Goal: Information Seeking & Learning: Learn about a topic

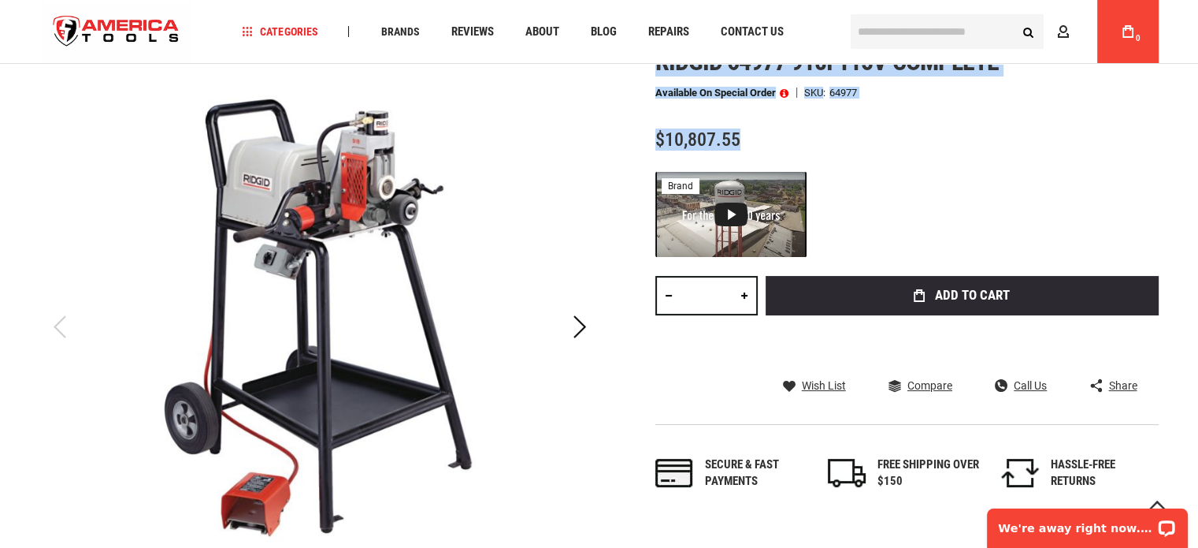
drag, startPoint x: 752, startPoint y: 137, endPoint x: 619, endPoint y: 129, distance: 132.6
click at [619, 129] on div "Skip to the end of the images gallery Skip to the beginning of the images galle…" at bounding box center [599, 358] width 1119 height 622
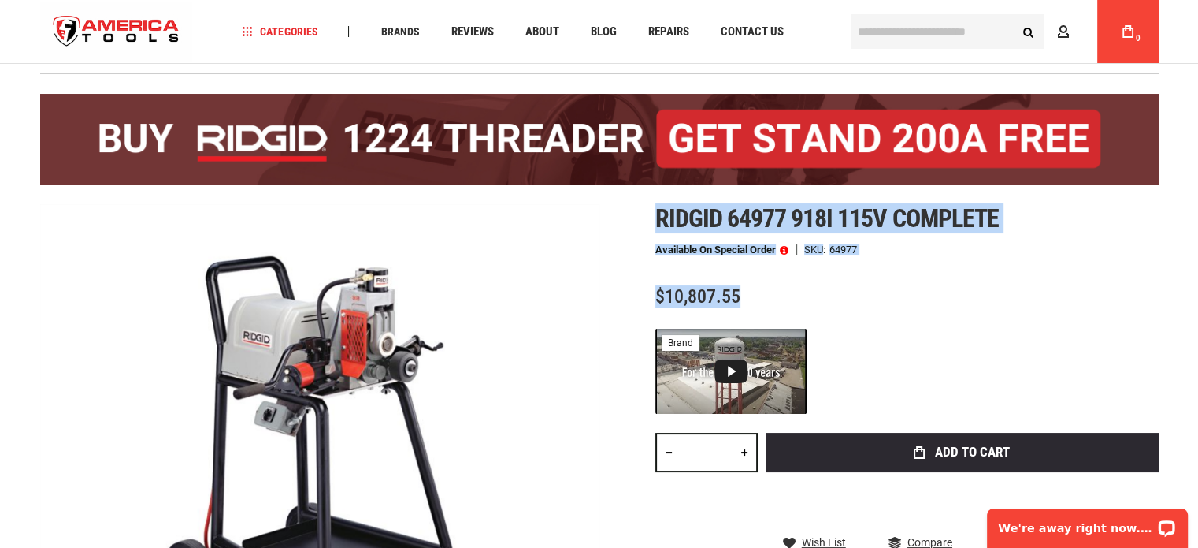
scroll to position [79, 0]
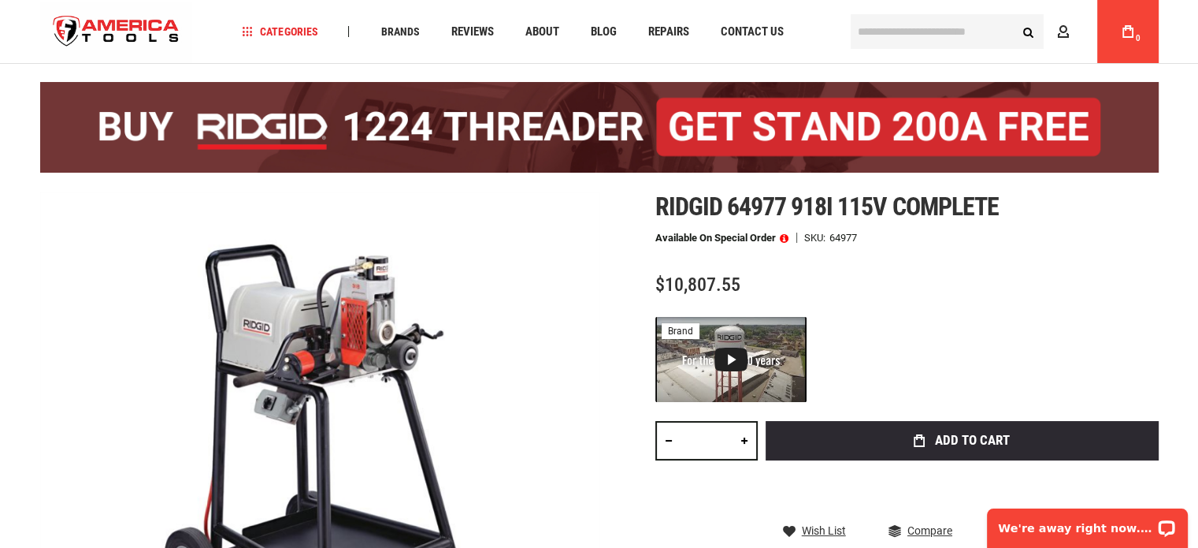
click at [1012, 366] on div at bounding box center [908, 359] width 504 height 85
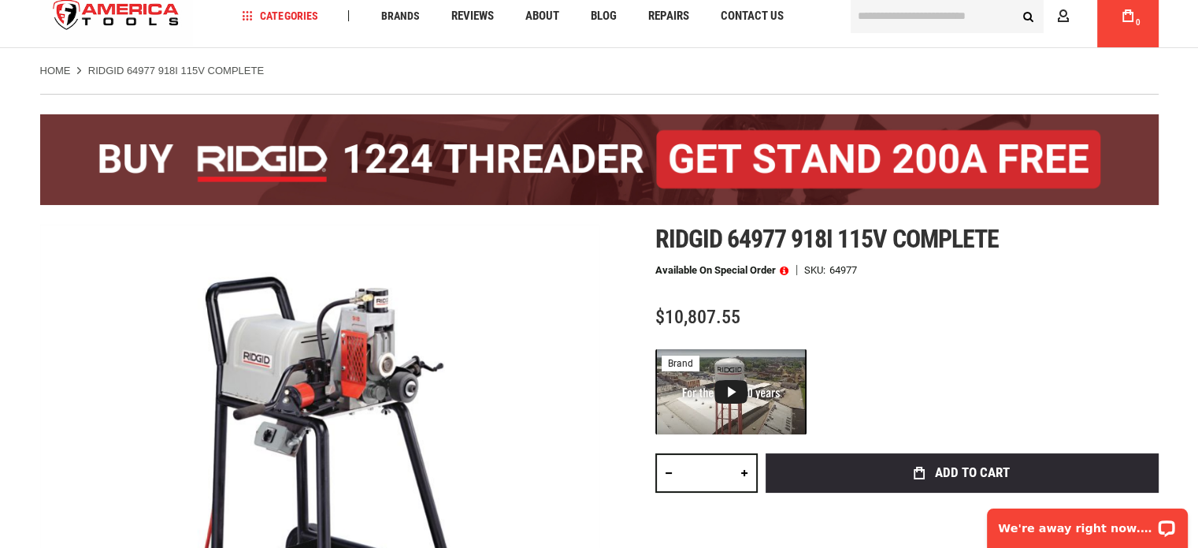
scroll to position [158, 0]
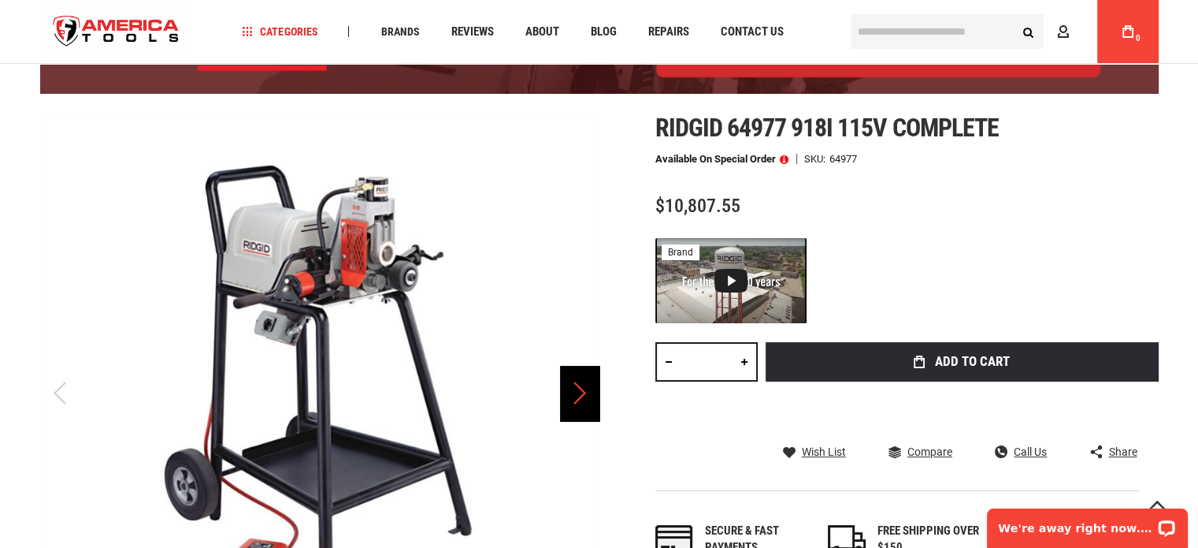
click at [566, 392] on div "Next" at bounding box center [579, 393] width 39 height 55
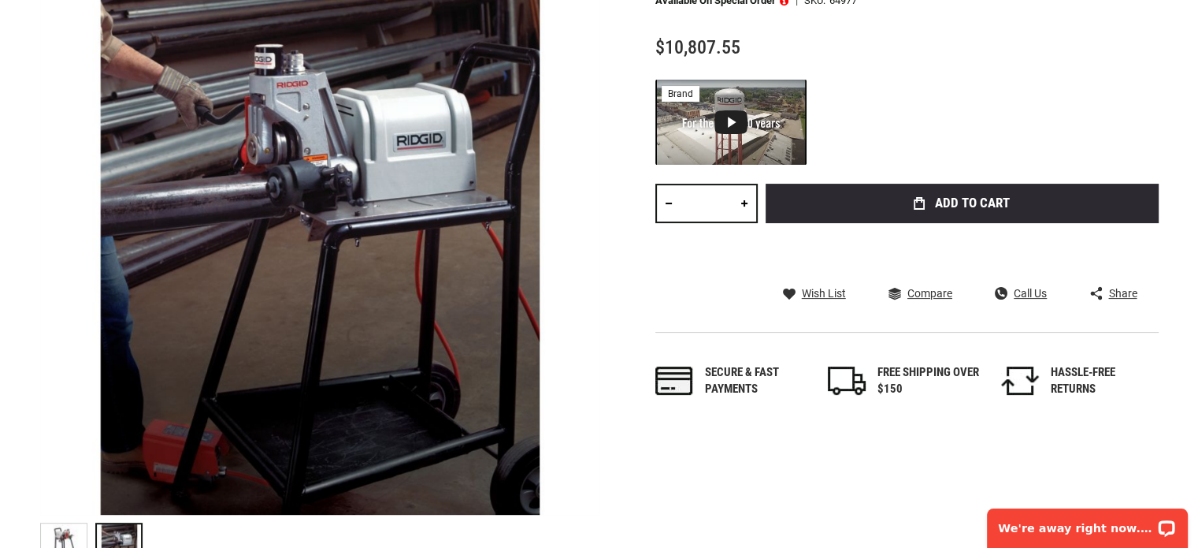
scroll to position [0, 0]
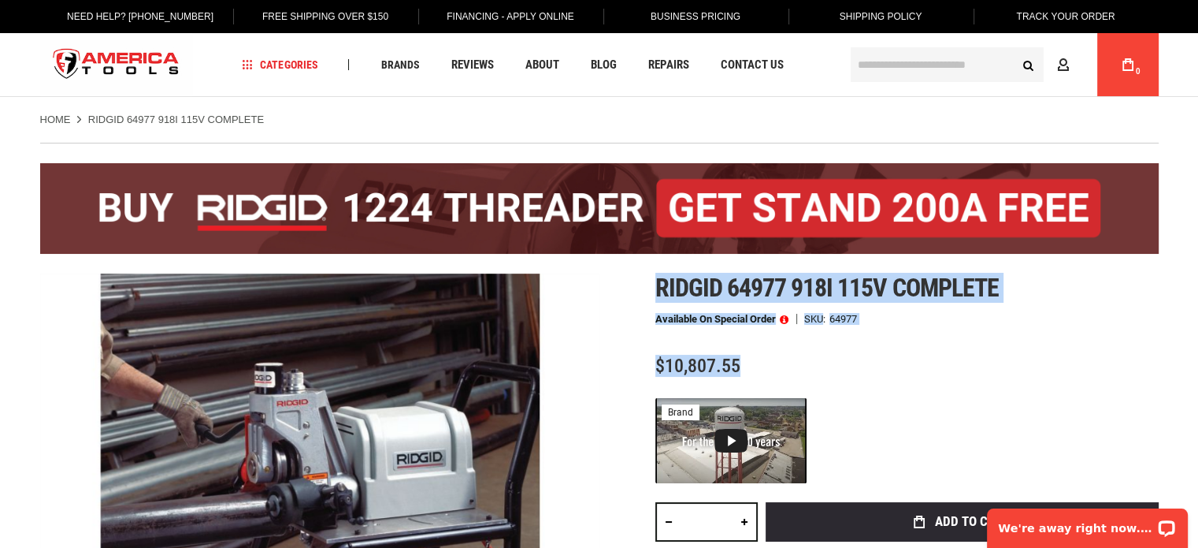
drag, startPoint x: 771, startPoint y: 366, endPoint x: 624, endPoint y: 360, distance: 147.5
copy div "Skip to the beginning of the images gallery Ridgid 64977 918i 115v complete Ava…"
click at [735, 375] on span "$10,807.55" at bounding box center [698, 366] width 85 height 22
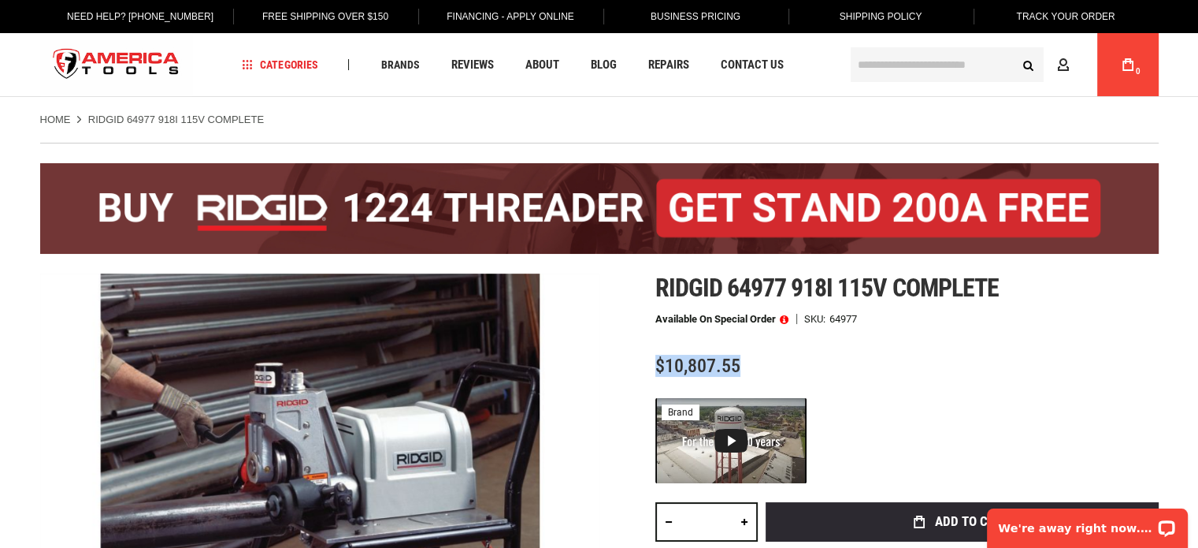
drag, startPoint x: 743, startPoint y: 362, endPoint x: 652, endPoint y: 357, distance: 91.6
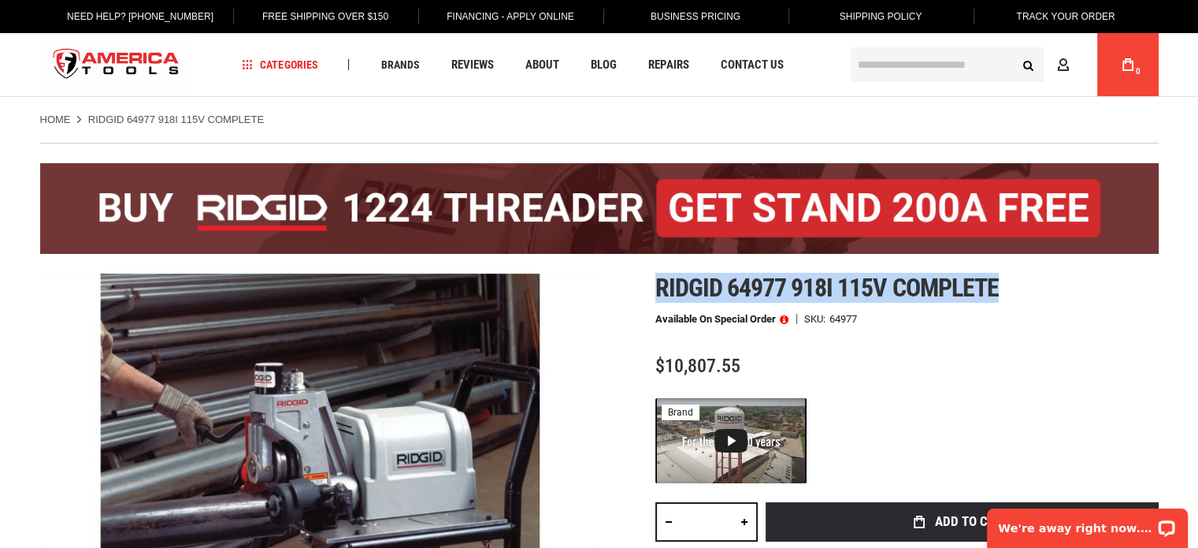
drag, startPoint x: 656, startPoint y: 289, endPoint x: 1010, endPoint y: 299, distance: 354.7
click at [1010, 299] on h1 "Ridgid 64977 918i 115v complete" at bounding box center [908, 287] width 504 height 28
copy span "Ridgid 64977 918i 115v complete"
